Goal: Check status: Check status

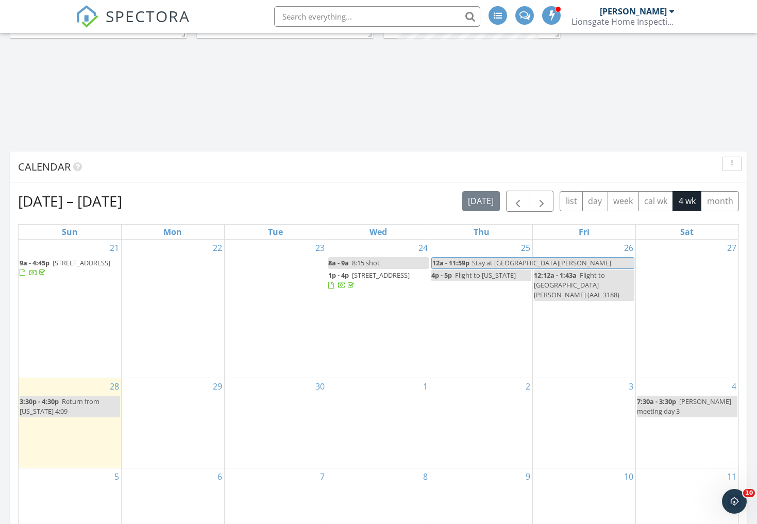
scroll to position [303, 0]
click at [516, 202] on span "button" at bounding box center [518, 200] width 12 height 12
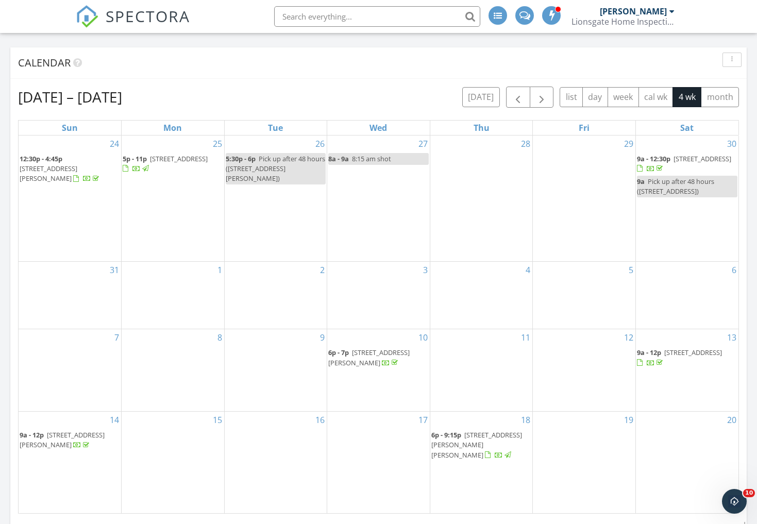
scroll to position [407, 0]
click at [53, 169] on span "8126 Old Floyd Rd, Rome 13440" at bounding box center [49, 172] width 58 height 19
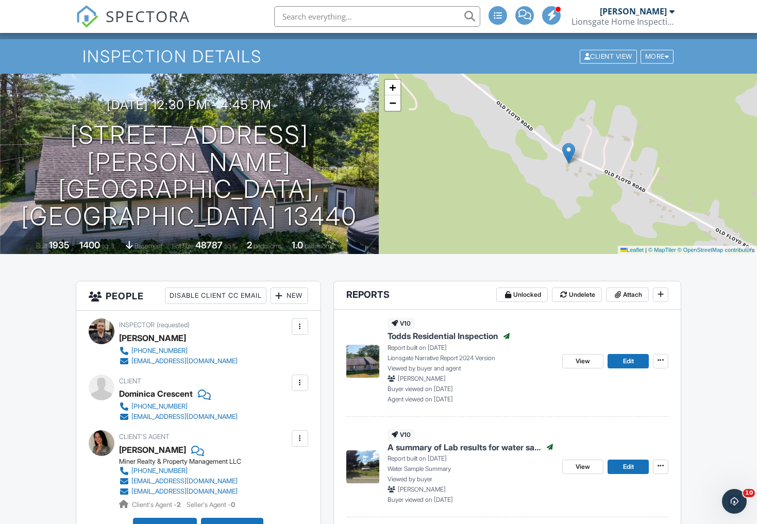
scroll to position [24, 0]
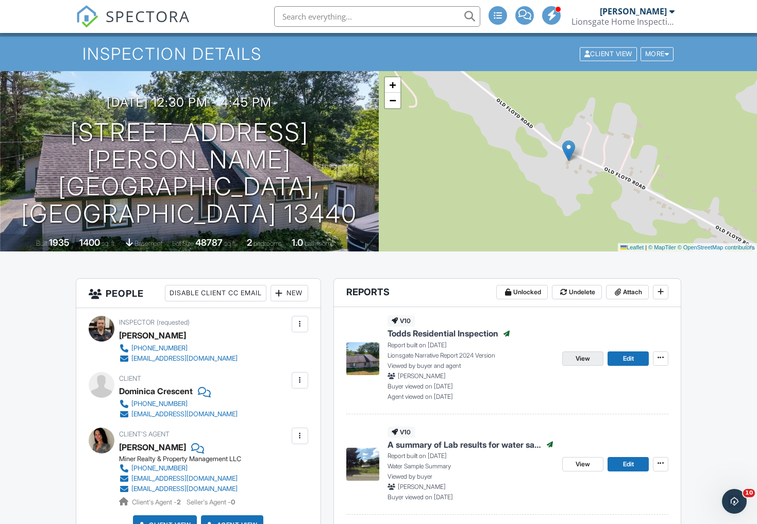
click at [577, 358] on span "View" at bounding box center [583, 358] width 14 height 10
click at [583, 356] on span "View" at bounding box center [583, 358] width 14 height 10
click at [582, 360] on span "View" at bounding box center [583, 358] width 14 height 10
